Goal: Information Seeking & Learning: Learn about a topic

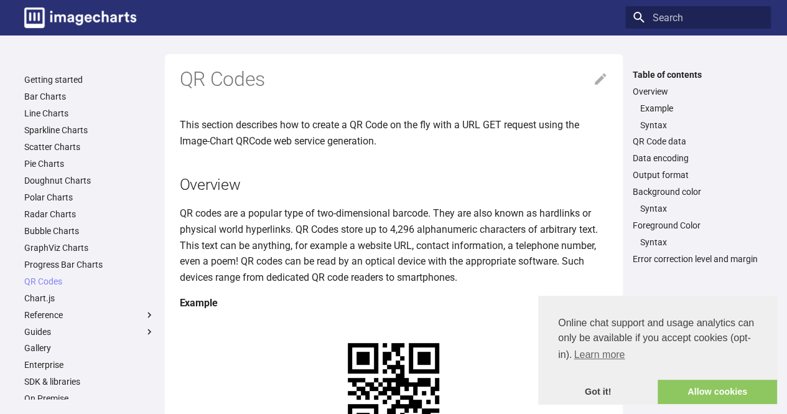
drag, startPoint x: 318, startPoint y: 357, endPoint x: 389, endPoint y: 368, distance: 72.4
copy link "[URL][DOMAIN_NAME]? chs=150x150&cht=qr&chl="
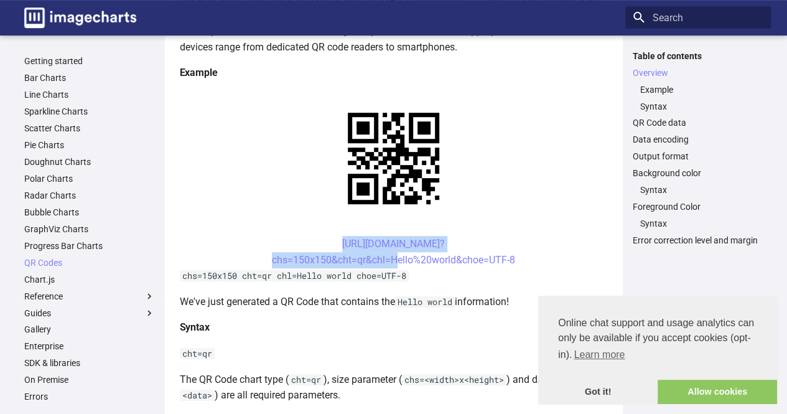
scroll to position [245, 0]
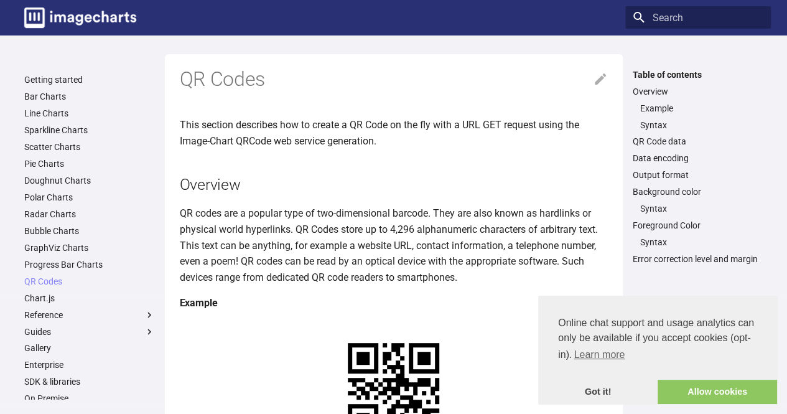
click at [196, 327] on link at bounding box center [394, 388] width 428 height 135
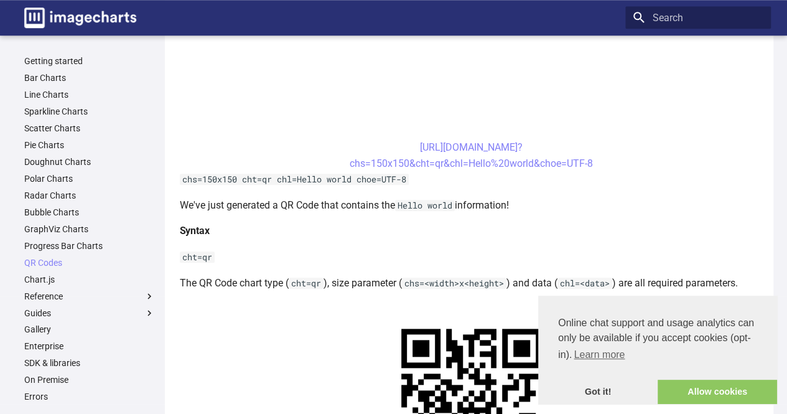
scroll to position [496, 0]
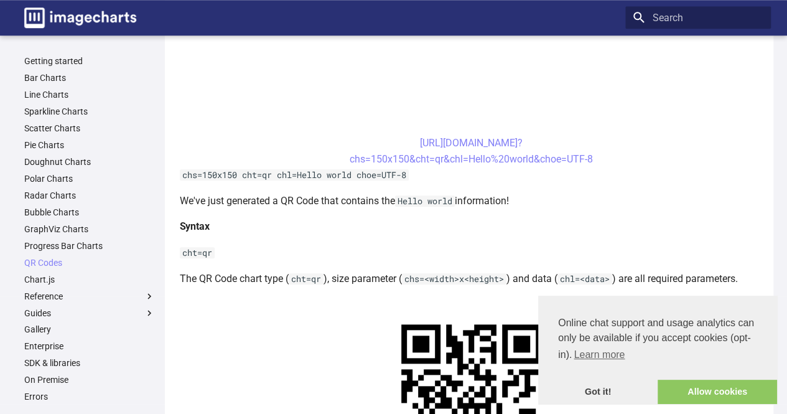
click at [199, 304] on link at bounding box center [471, 394] width 583 height 196
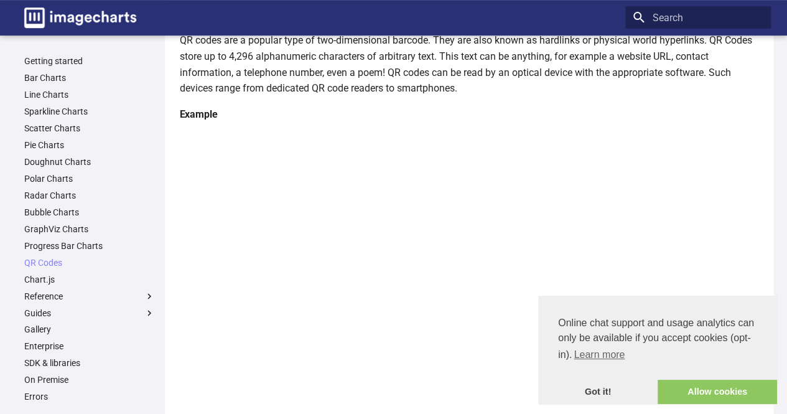
scroll to position [0, 0]
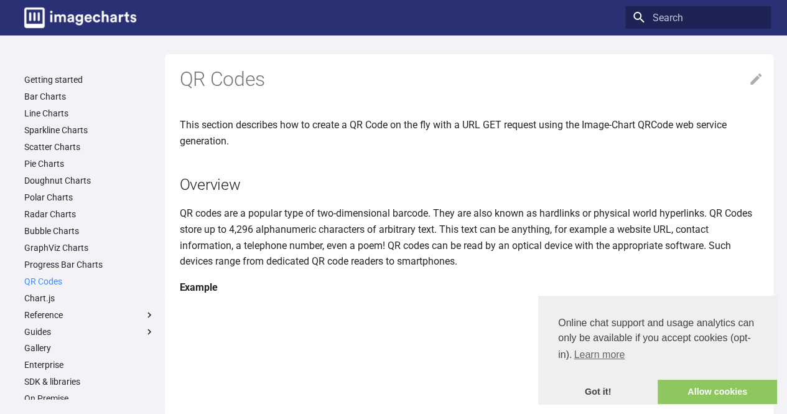
click at [34, 284] on link "QR Codes" at bounding box center [89, 281] width 131 height 11
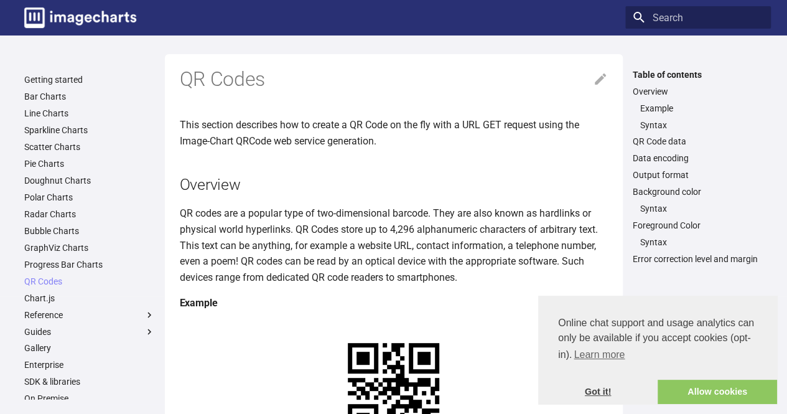
click at [588, 396] on link "Got it!" at bounding box center [597, 391] width 119 height 25
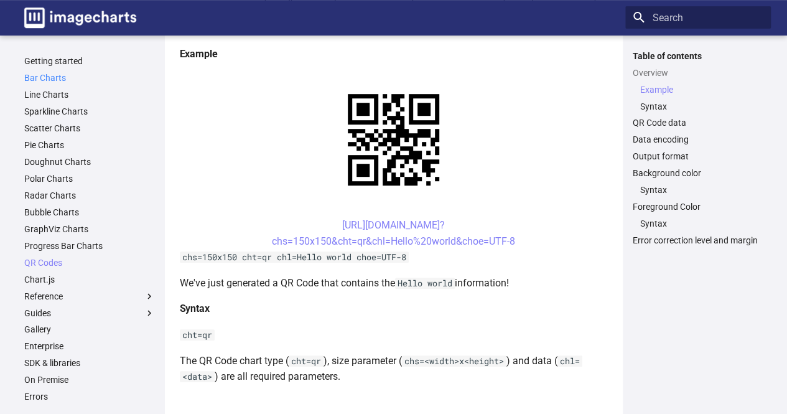
click at [34, 74] on link "Bar Charts" at bounding box center [89, 77] width 131 height 11
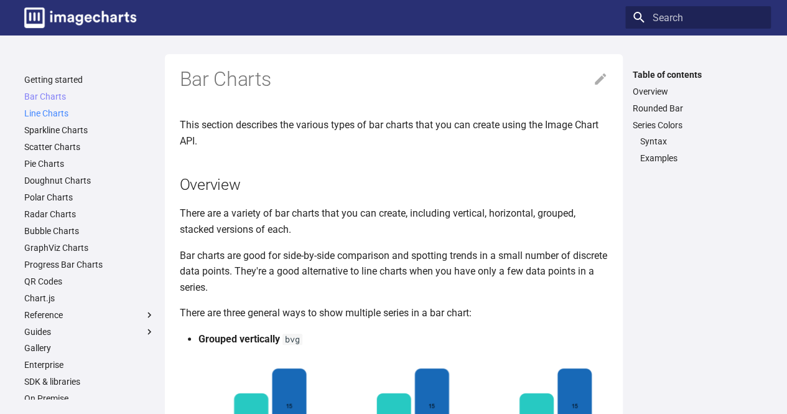
click at [50, 111] on link "Line Charts" at bounding box center [89, 113] width 131 height 11
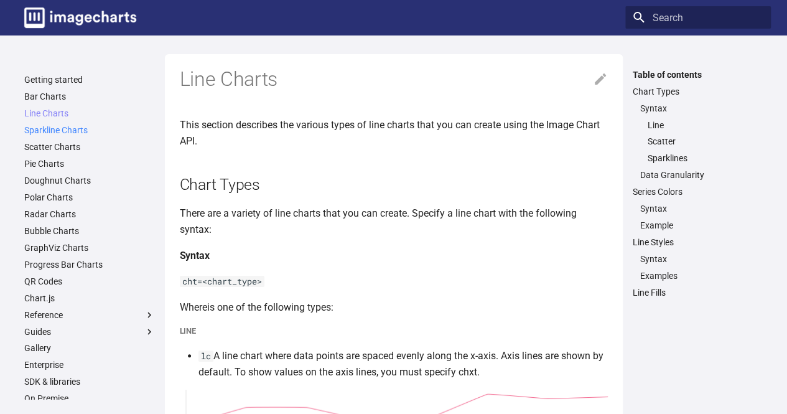
click at [50, 125] on link "Sparkline Charts" at bounding box center [89, 129] width 131 height 11
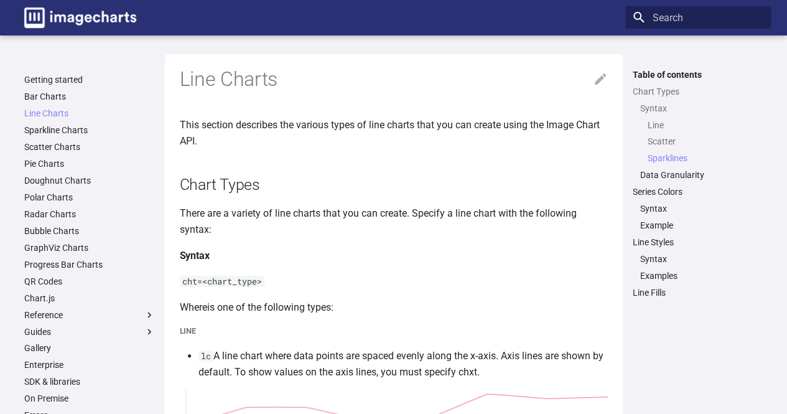
scroll to position [1313, 0]
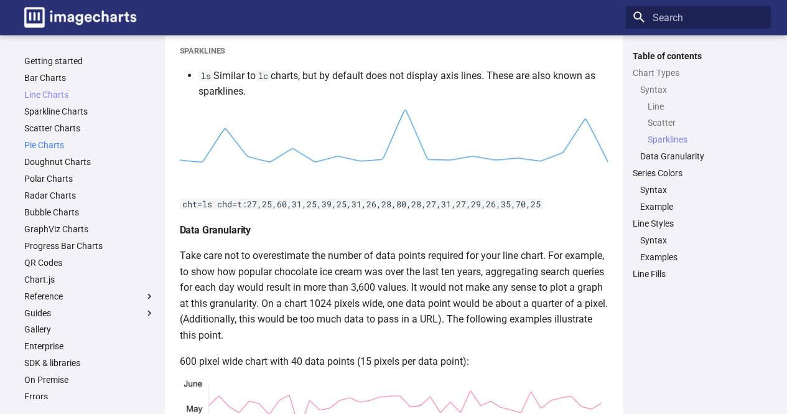
click at [44, 145] on link "Pie Charts" at bounding box center [89, 144] width 131 height 11
